Goal: Navigation & Orientation: Find specific page/section

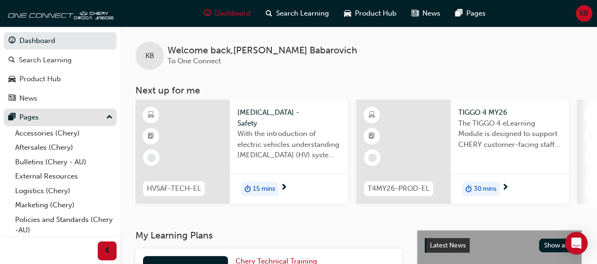
click at [29, 116] on div "Pages" at bounding box center [28, 117] width 19 height 11
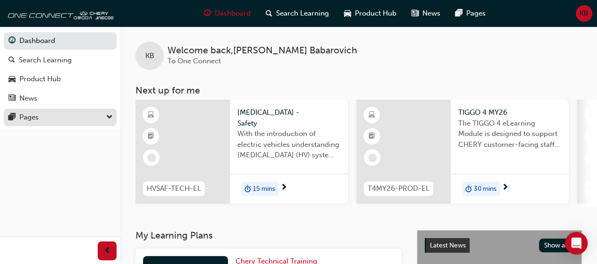
click at [29, 116] on div "Pages" at bounding box center [28, 117] width 19 height 11
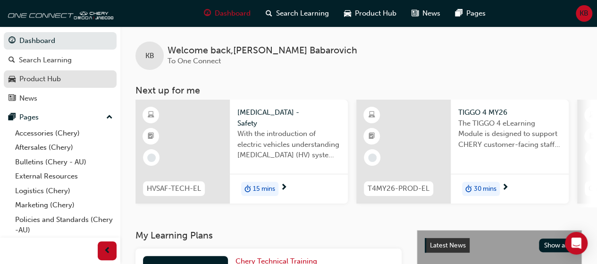
click at [71, 80] on div "Product Hub" at bounding box center [59, 79] width 103 height 12
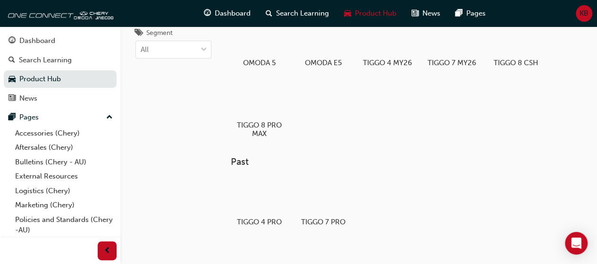
scroll to position [55, 0]
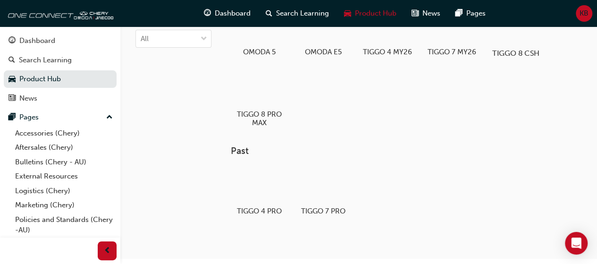
click at [524, 39] on div at bounding box center [515, 26] width 52 height 38
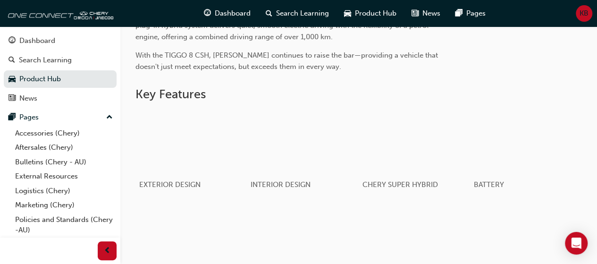
scroll to position [153, 0]
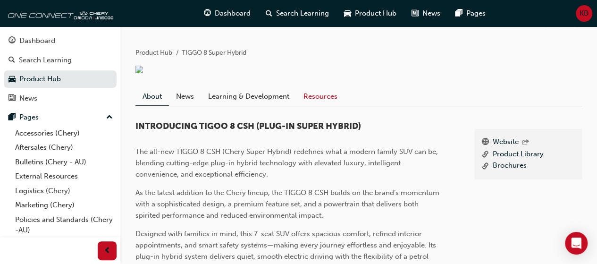
click at [323, 101] on link "Resources" at bounding box center [320, 97] width 48 height 18
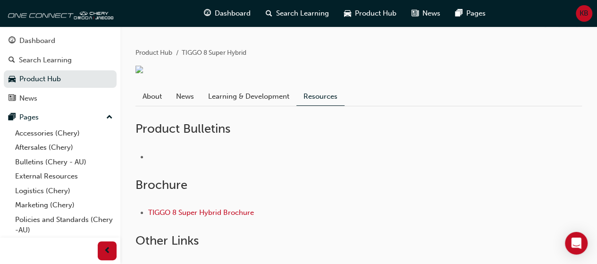
click at [427, 177] on div at bounding box center [358, 156] width 446 height 41
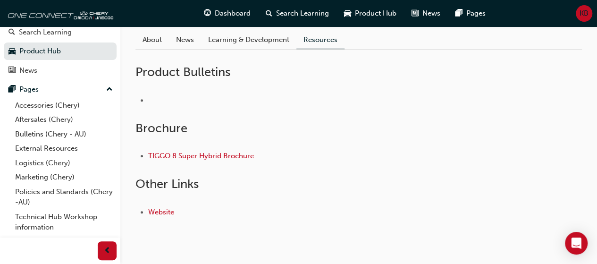
scroll to position [40, 0]
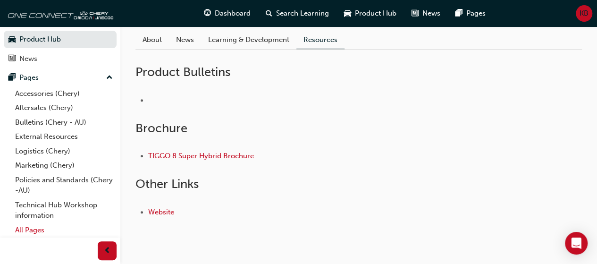
click at [43, 226] on link "All Pages" at bounding box center [63, 230] width 105 height 15
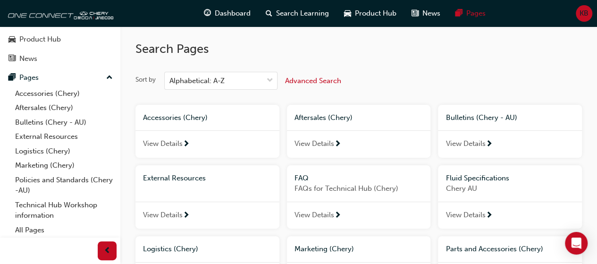
scroll to position [231, 0]
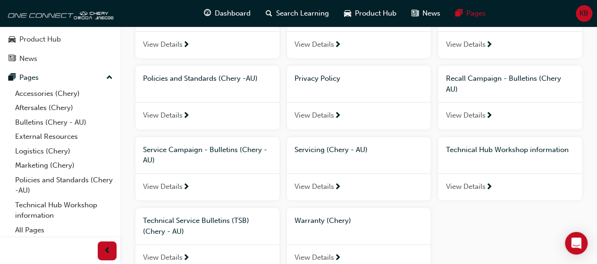
click at [340, 185] on div "View Details" at bounding box center [359, 186] width 144 height 27
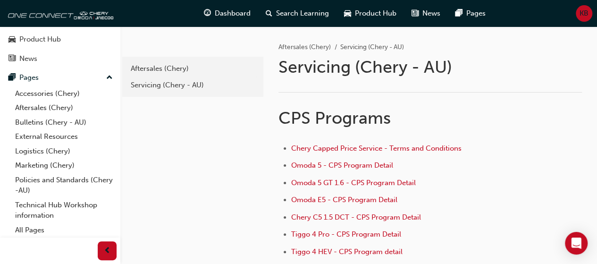
click at [592, 217] on div "Aftersales (Chery) Servicing (Chery - AU) Servicing (Chery - AU) ﻿ CPS Programs…" at bounding box center [430, 259] width 334 height 466
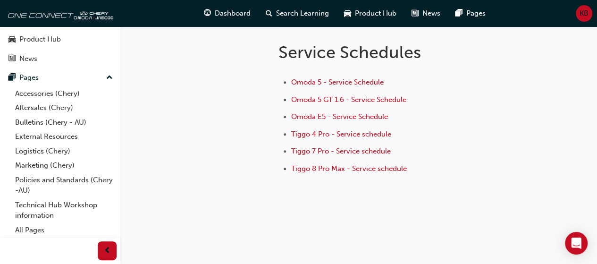
scroll to position [78, 0]
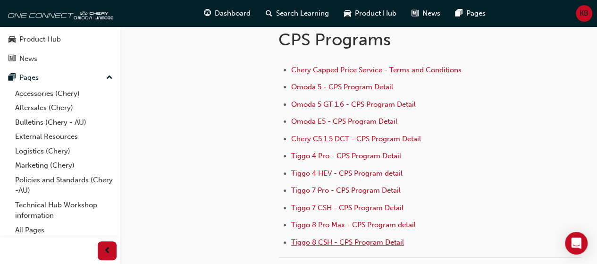
click at [310, 241] on span "Tiggo 8 CSH - CPS Program Detail" at bounding box center [347, 242] width 113 height 8
